Goal: Information Seeking & Learning: Learn about a topic

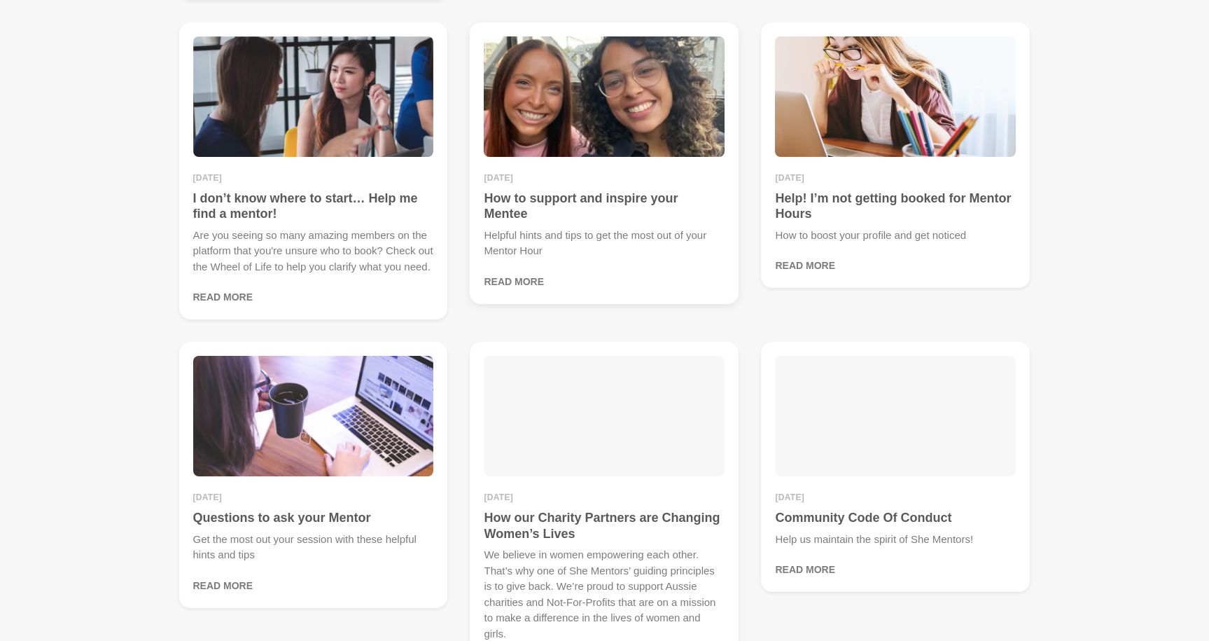
scroll to position [580, 0]
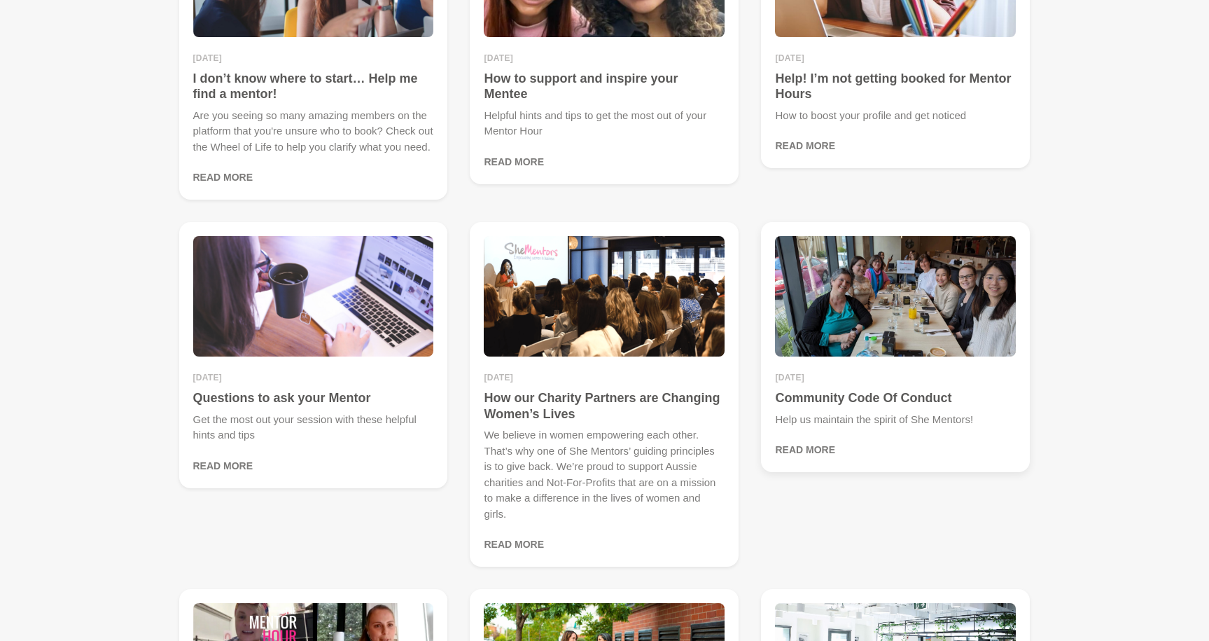
click at [933, 356] on img at bounding box center [895, 296] width 241 height 120
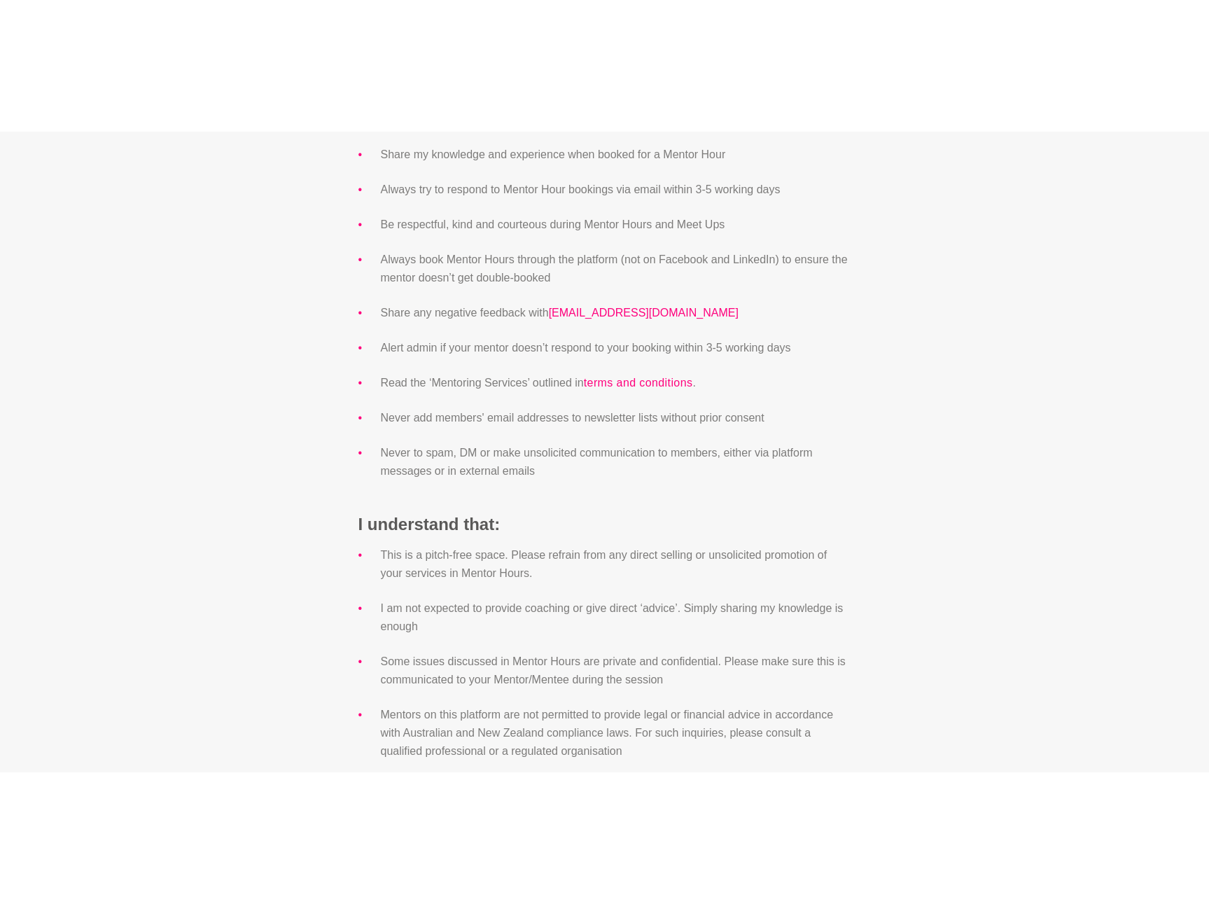
scroll to position [823, 0]
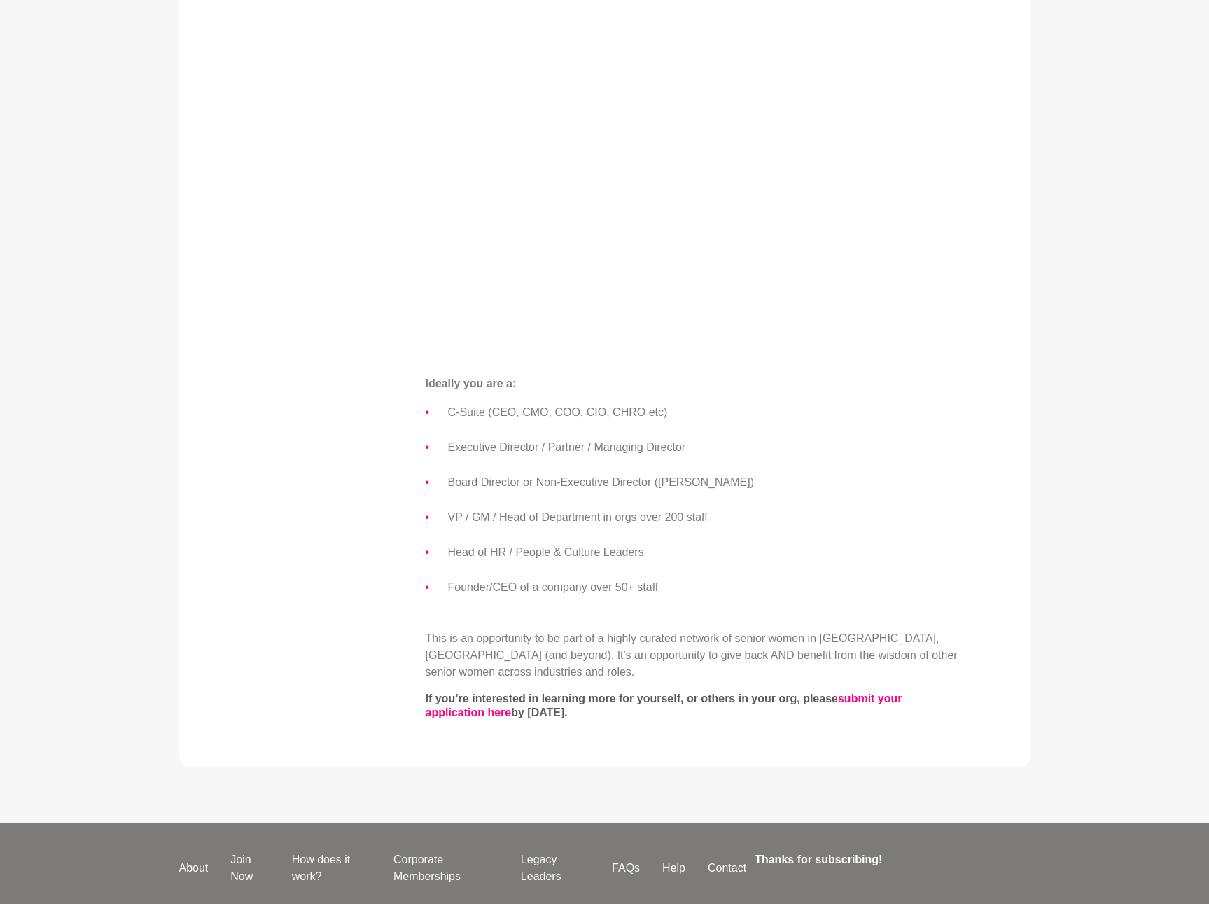
scroll to position [650, 0]
